Goal: Information Seeking & Learning: Learn about a topic

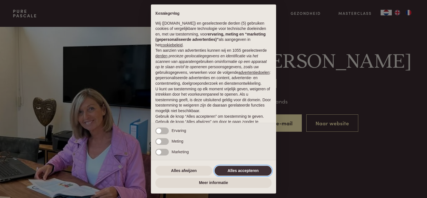
click at [249, 167] on button "Alles accepteren" at bounding box center [243, 171] width 57 height 10
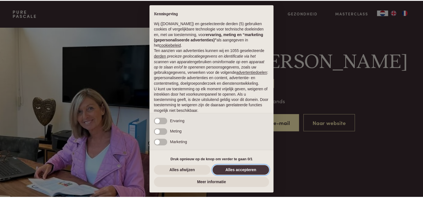
scroll to position [27, 0]
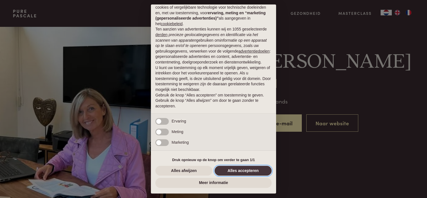
click at [249, 172] on button "Alles accepteren" at bounding box center [243, 171] width 57 height 10
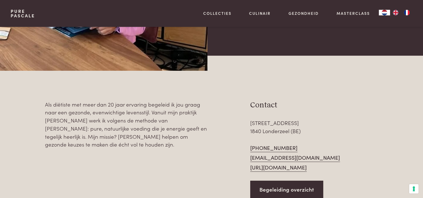
scroll to position [224, 0]
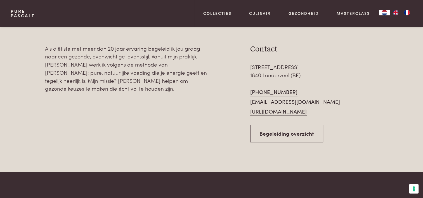
click at [308, 132] on link "Begeleiding overzicht" at bounding box center [286, 134] width 73 height 18
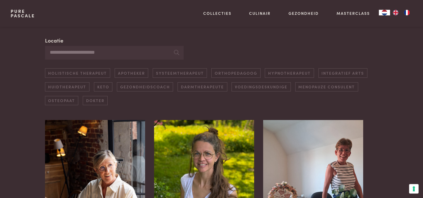
scroll to position [112, 0]
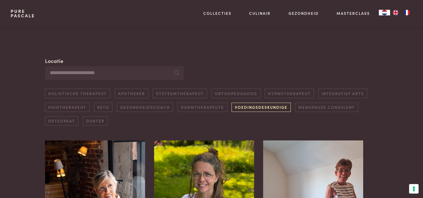
click at [270, 107] on link "Voedingsdeskundige" at bounding box center [260, 107] width 59 height 9
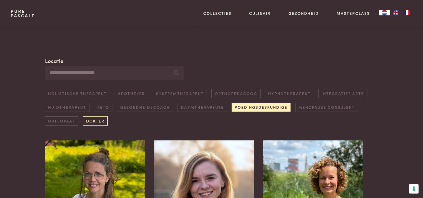
click at [98, 119] on link "Dokter" at bounding box center [95, 120] width 25 height 9
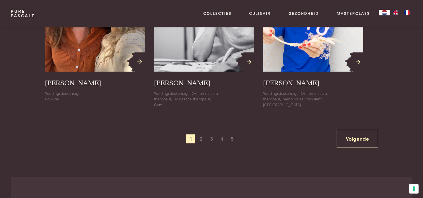
scroll to position [700, 0]
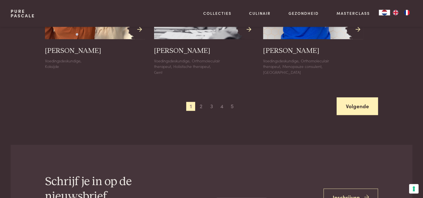
click at [354, 105] on link "Volgende" at bounding box center [358, 106] width 42 height 18
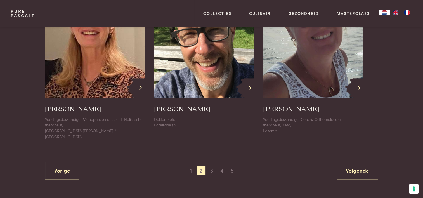
scroll to position [672, 0]
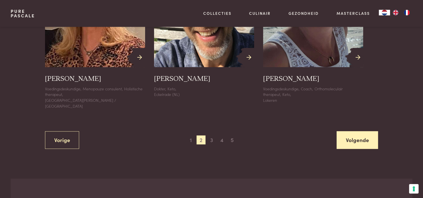
click at [363, 131] on link "Volgende" at bounding box center [358, 140] width 42 height 18
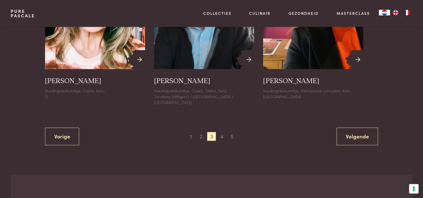
scroll to position [700, 0]
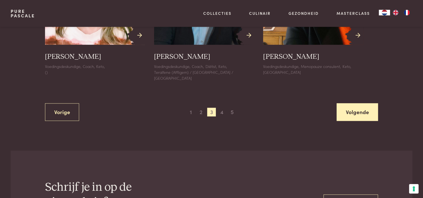
click at [363, 108] on link "Volgende" at bounding box center [358, 112] width 42 height 18
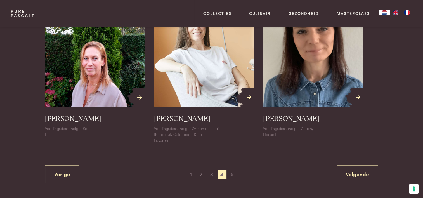
scroll to position [644, 0]
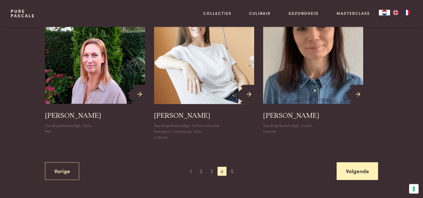
click at [361, 167] on link "Volgende" at bounding box center [358, 171] width 42 height 18
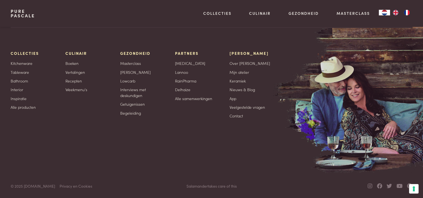
scroll to position [561, 0]
click at [369, 185] on icon at bounding box center [370, 185] width 5 height 5
